Goal: Task Accomplishment & Management: Manage account settings

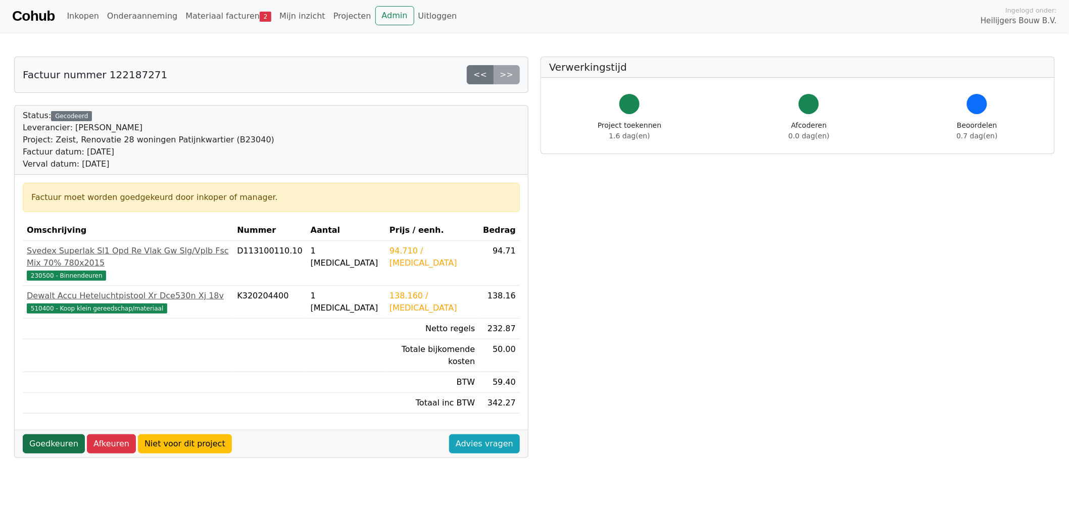
click at [42, 434] on link "Goedkeuren" at bounding box center [54, 443] width 62 height 19
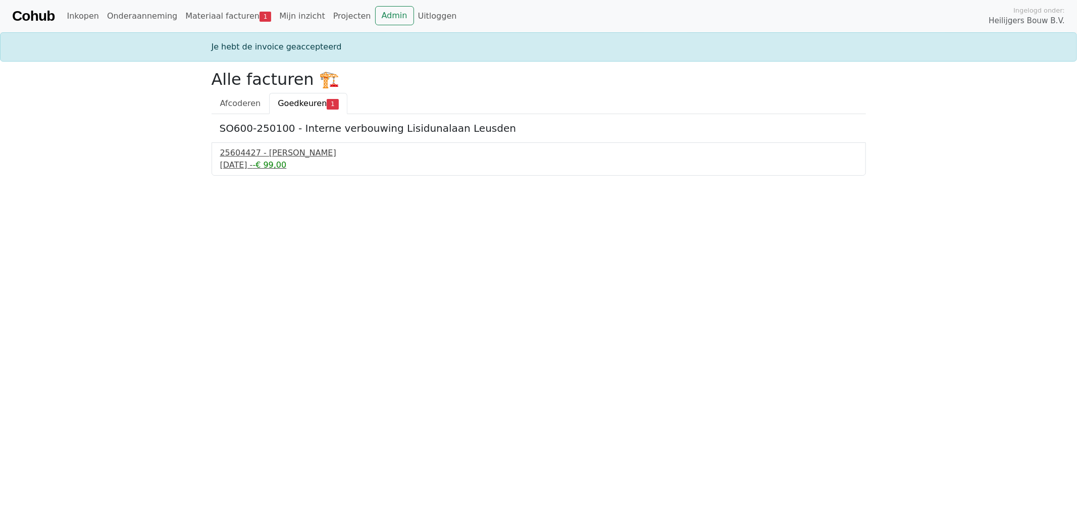
click at [278, 162] on div "22 september 2025 - -€ 99,00" at bounding box center [538, 165] width 637 height 12
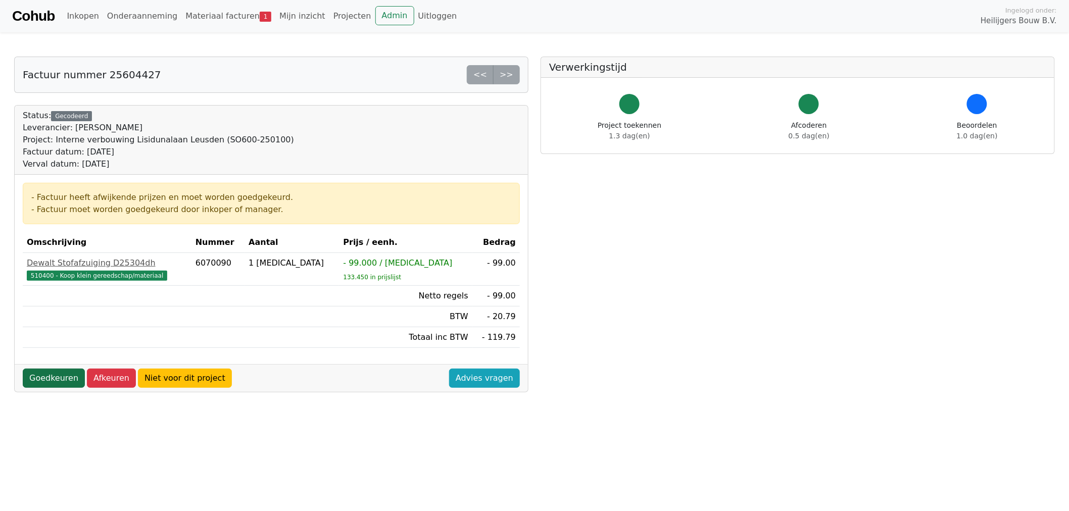
click at [52, 381] on link "Goedkeuren" at bounding box center [54, 378] width 62 height 19
